Goal: Obtain resource: Download file/media

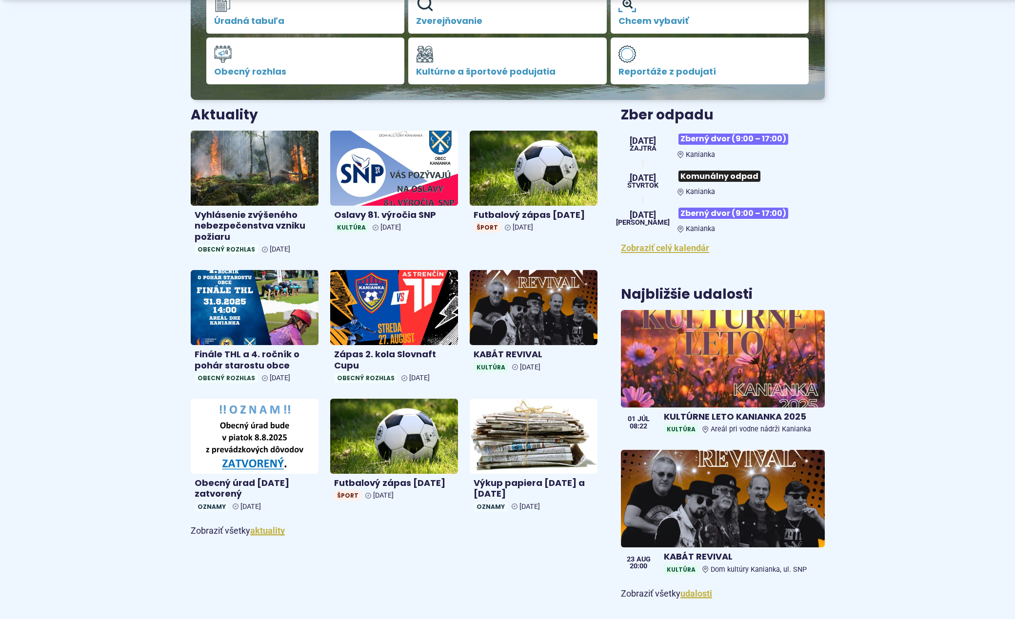
scroll to position [293, 0]
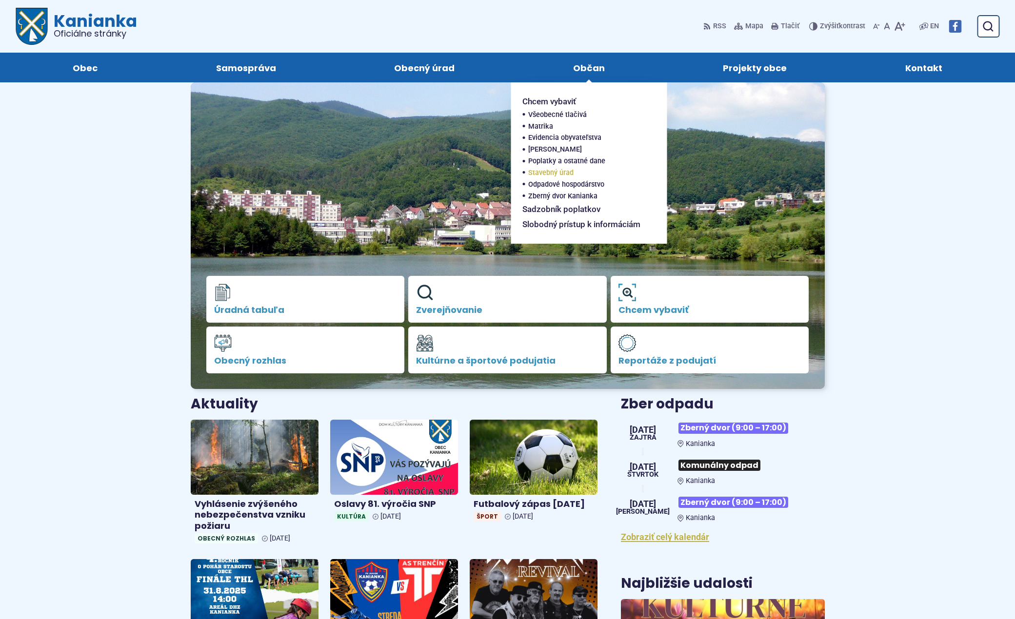
click at [557, 171] on span "Stavebný úrad" at bounding box center [550, 173] width 45 height 12
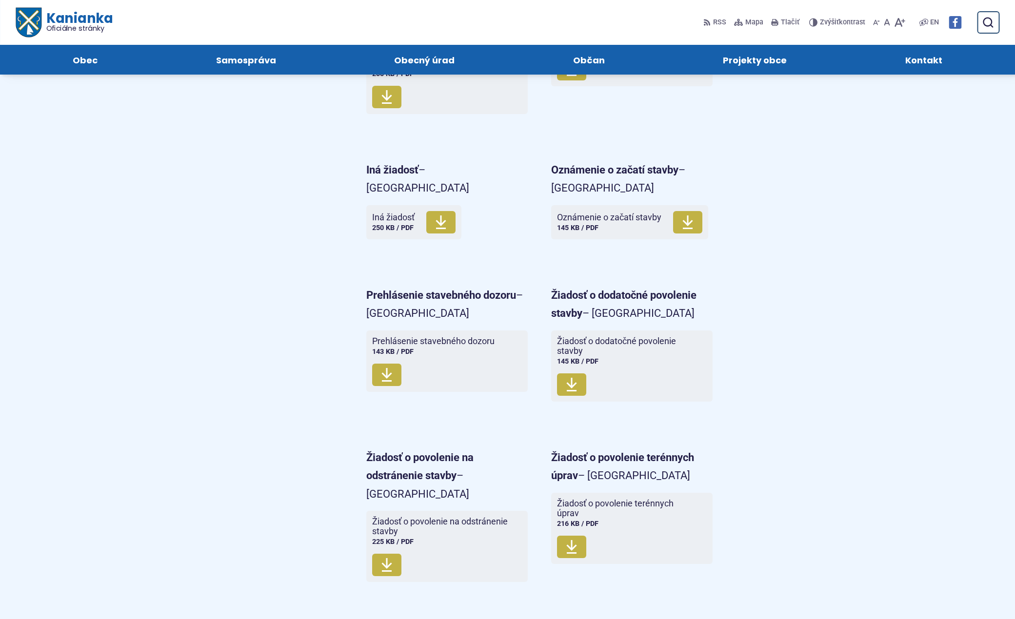
scroll to position [926, 0]
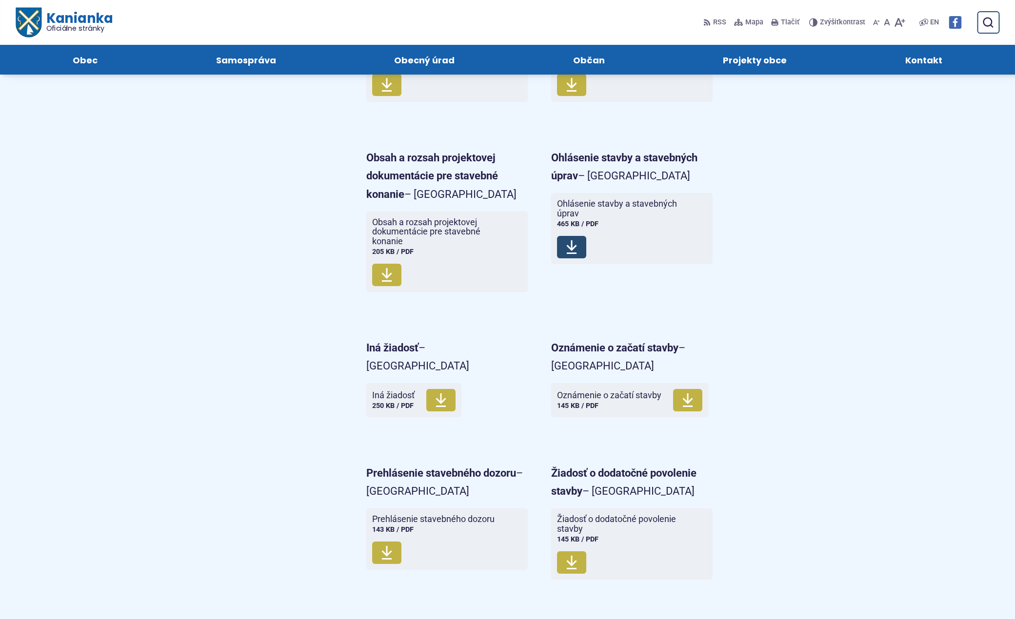
click at [578, 237] on span "Stiahnuť" at bounding box center [571, 247] width 29 height 22
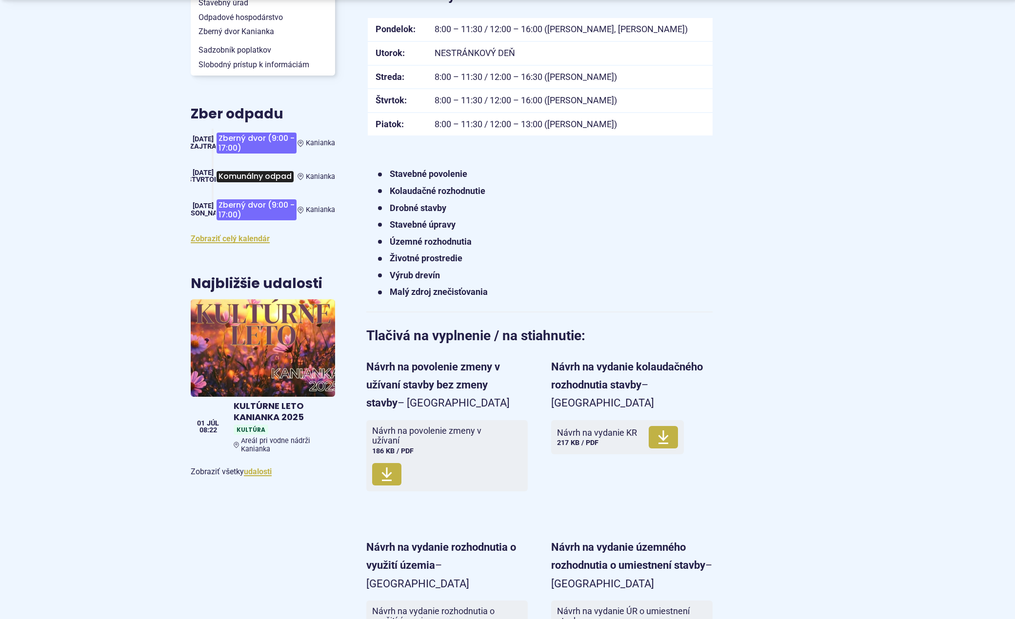
scroll to position [390, 0]
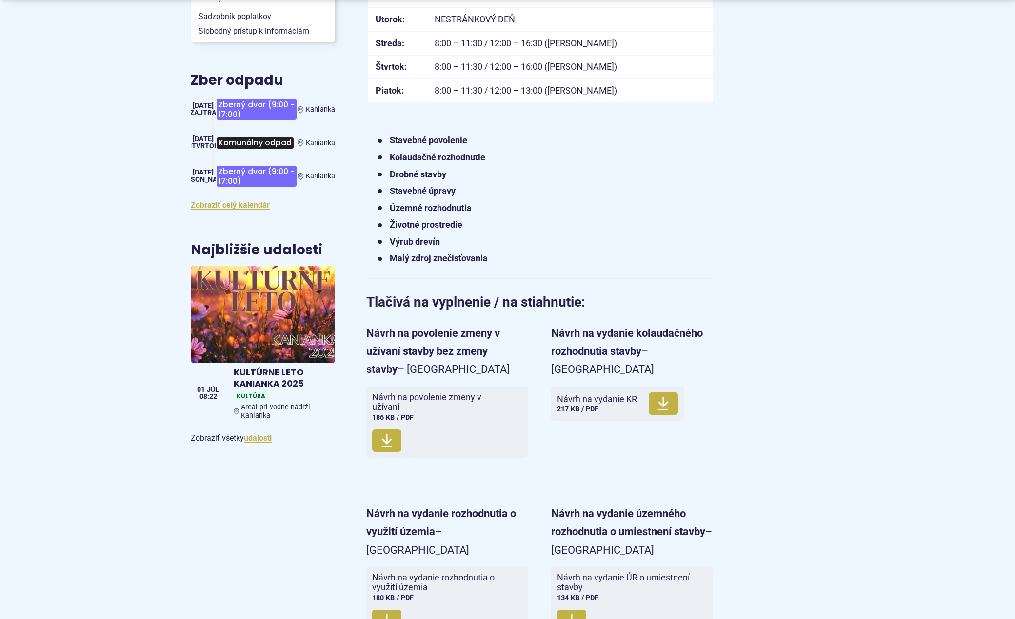
click at [430, 136] on strong "Stavebné povolenie" at bounding box center [429, 140] width 78 height 10
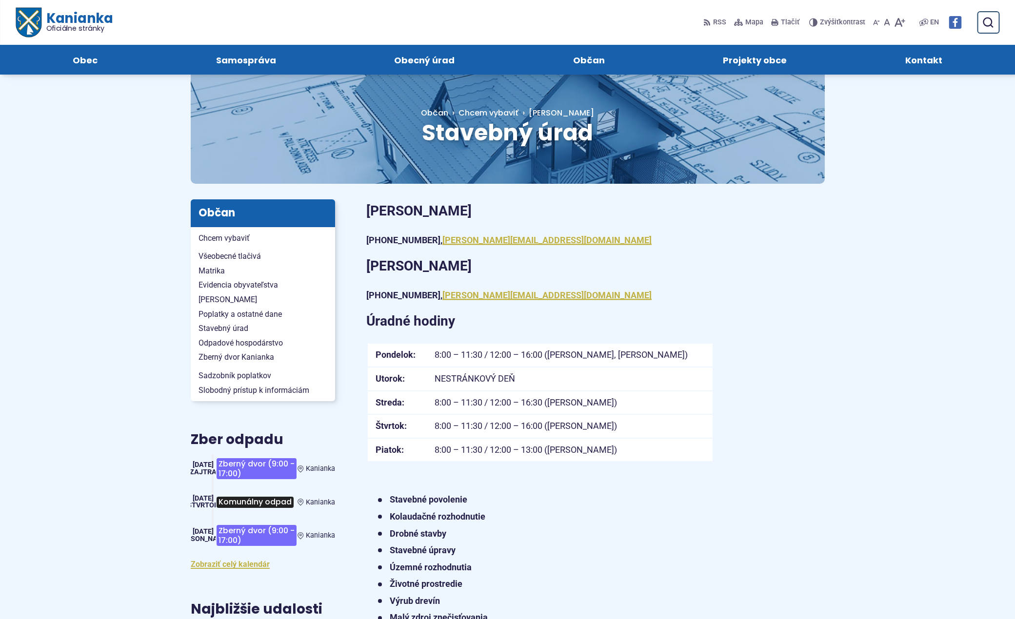
scroll to position [0, 0]
